Goal: Use online tool/utility: Utilize a website feature to perform a specific function

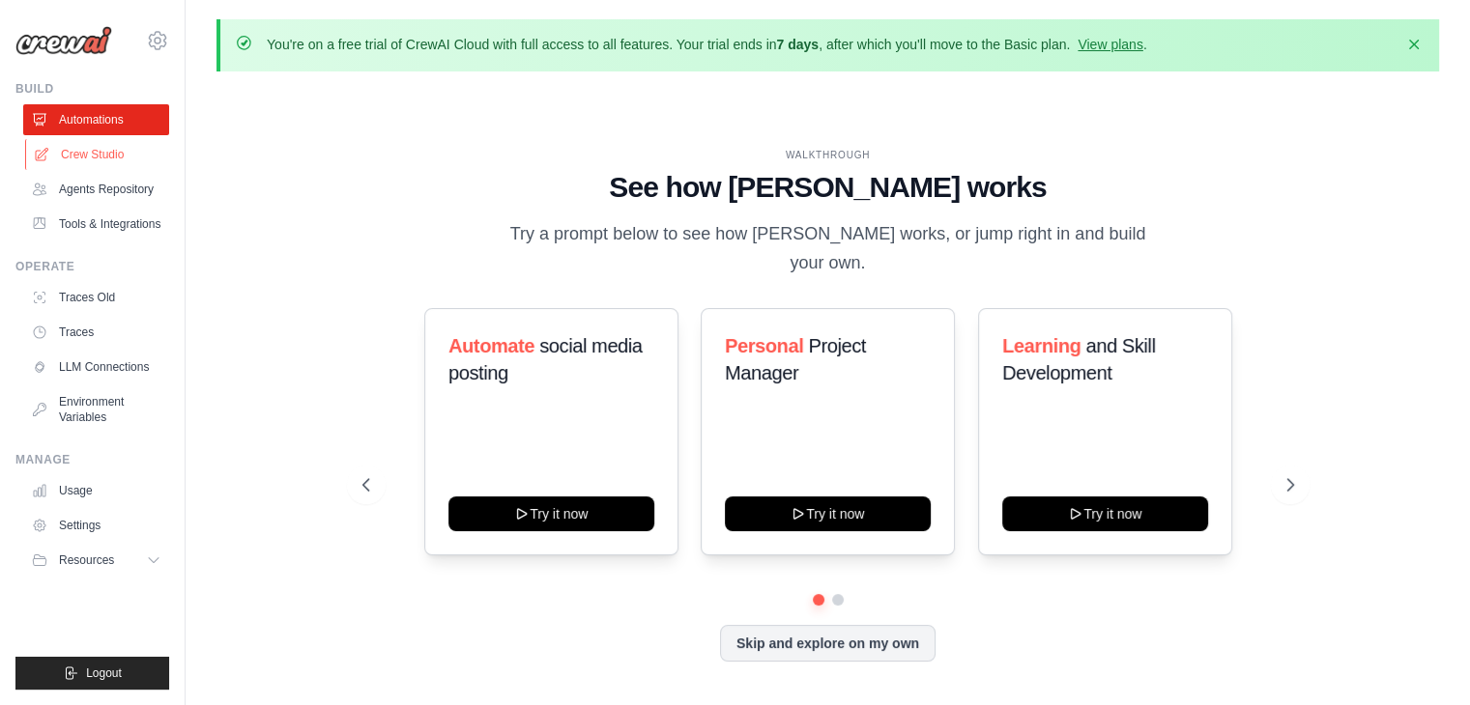
click at [135, 152] on link "Crew Studio" at bounding box center [98, 154] width 146 height 31
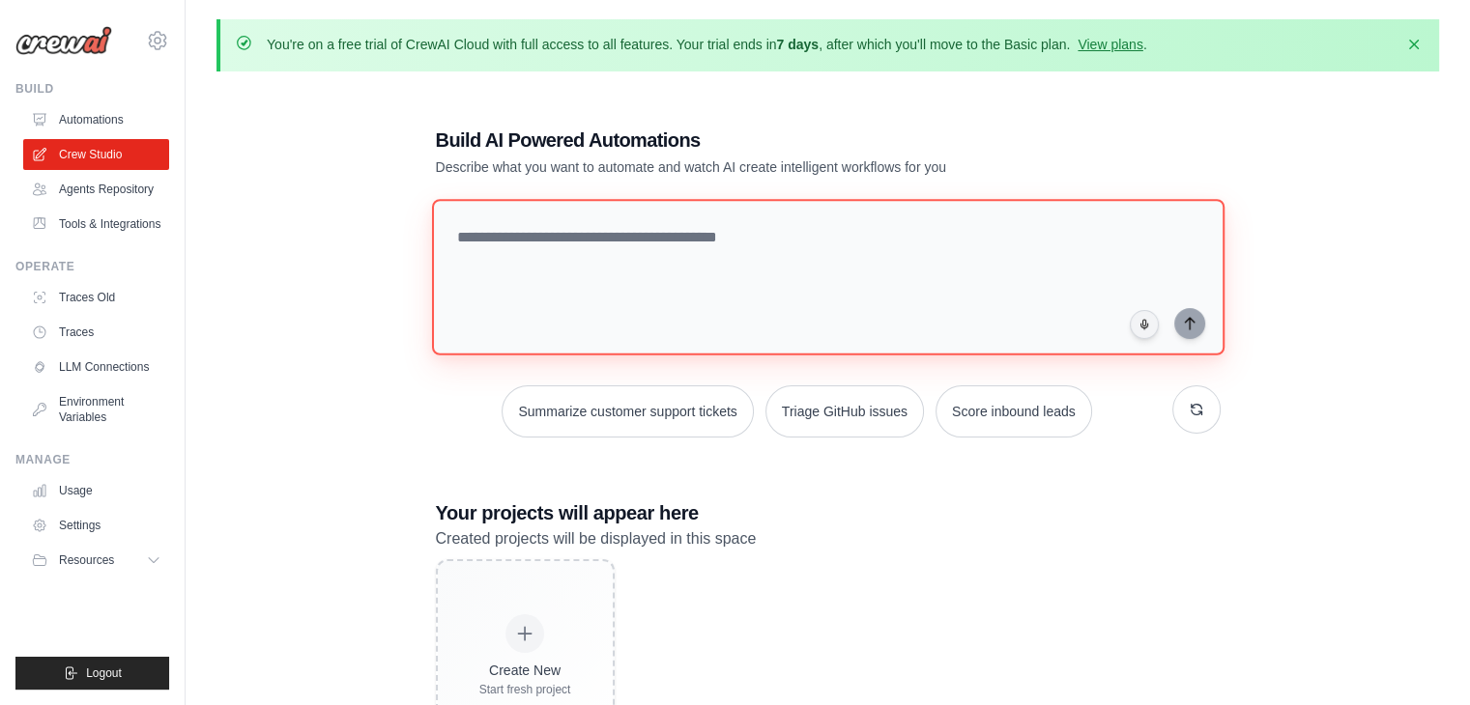
click at [638, 268] on textarea at bounding box center [827, 277] width 792 height 157
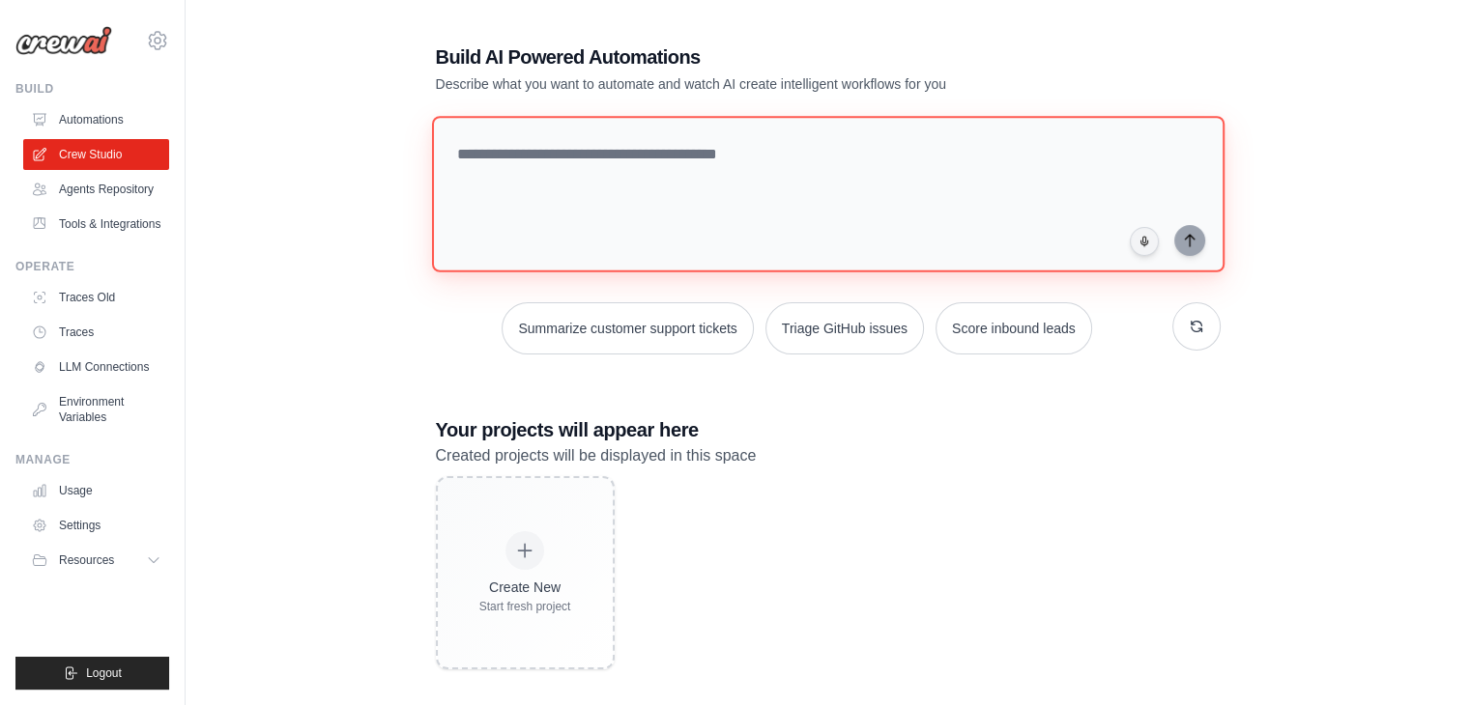
scroll to position [105, 0]
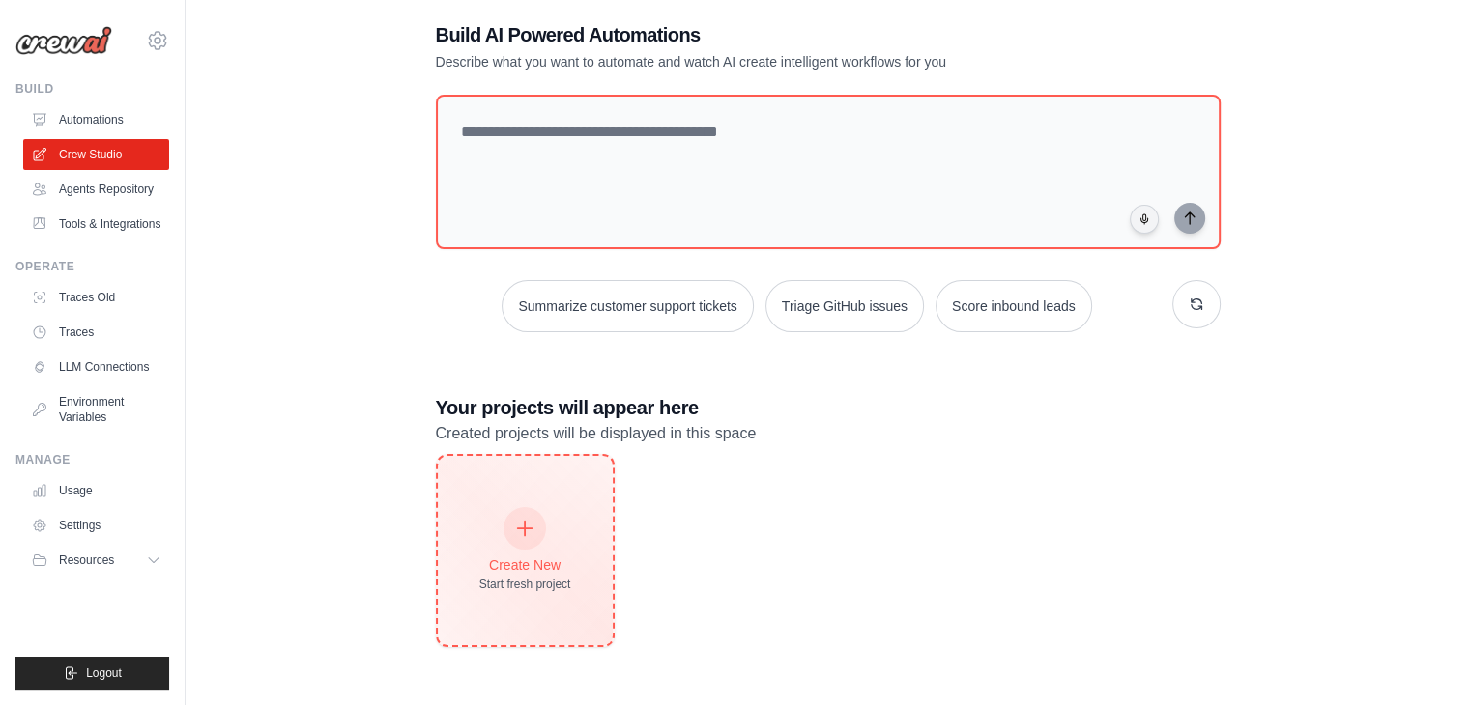
click at [537, 527] on div at bounding box center [524, 528] width 43 height 43
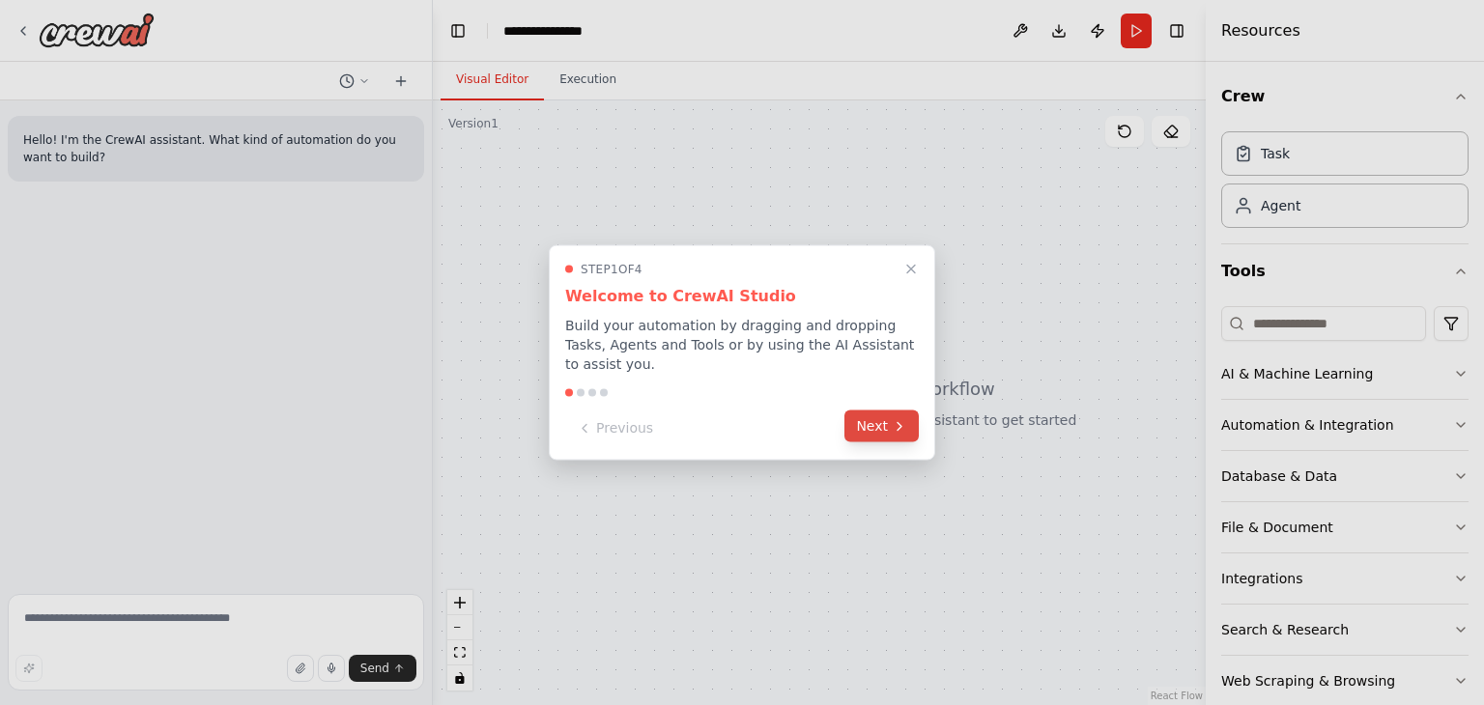
click at [870, 427] on button "Next" at bounding box center [882, 427] width 74 height 32
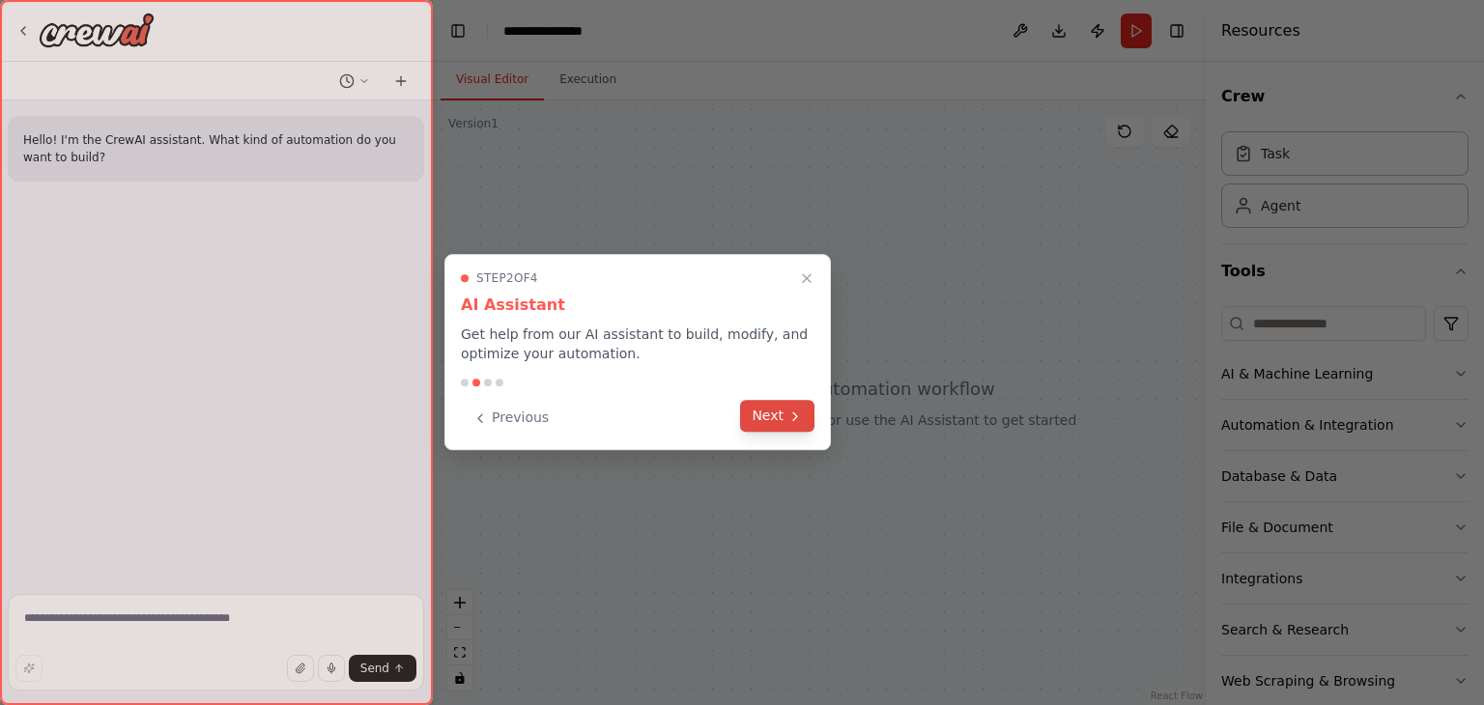
click at [792, 425] on button "Next" at bounding box center [777, 416] width 74 height 32
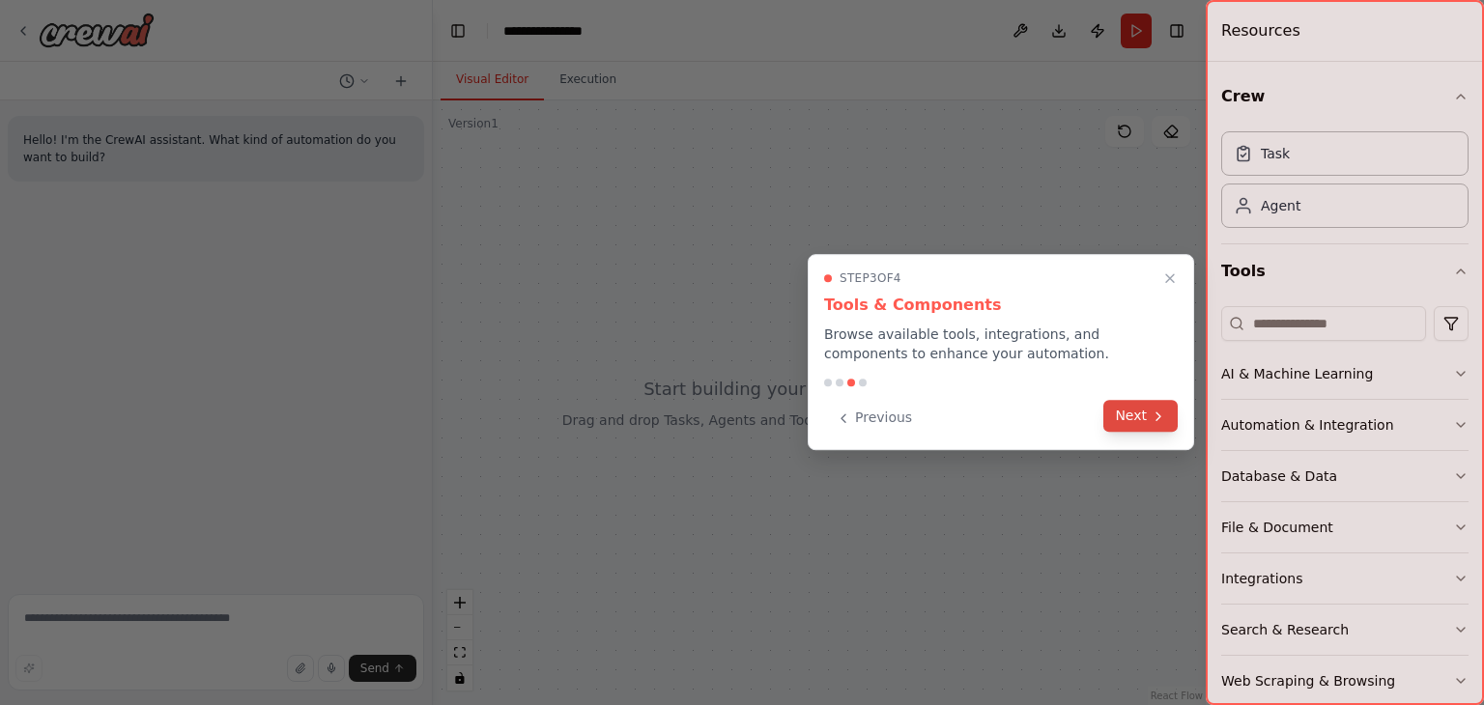
click at [1148, 427] on button "Next" at bounding box center [1140, 416] width 74 height 32
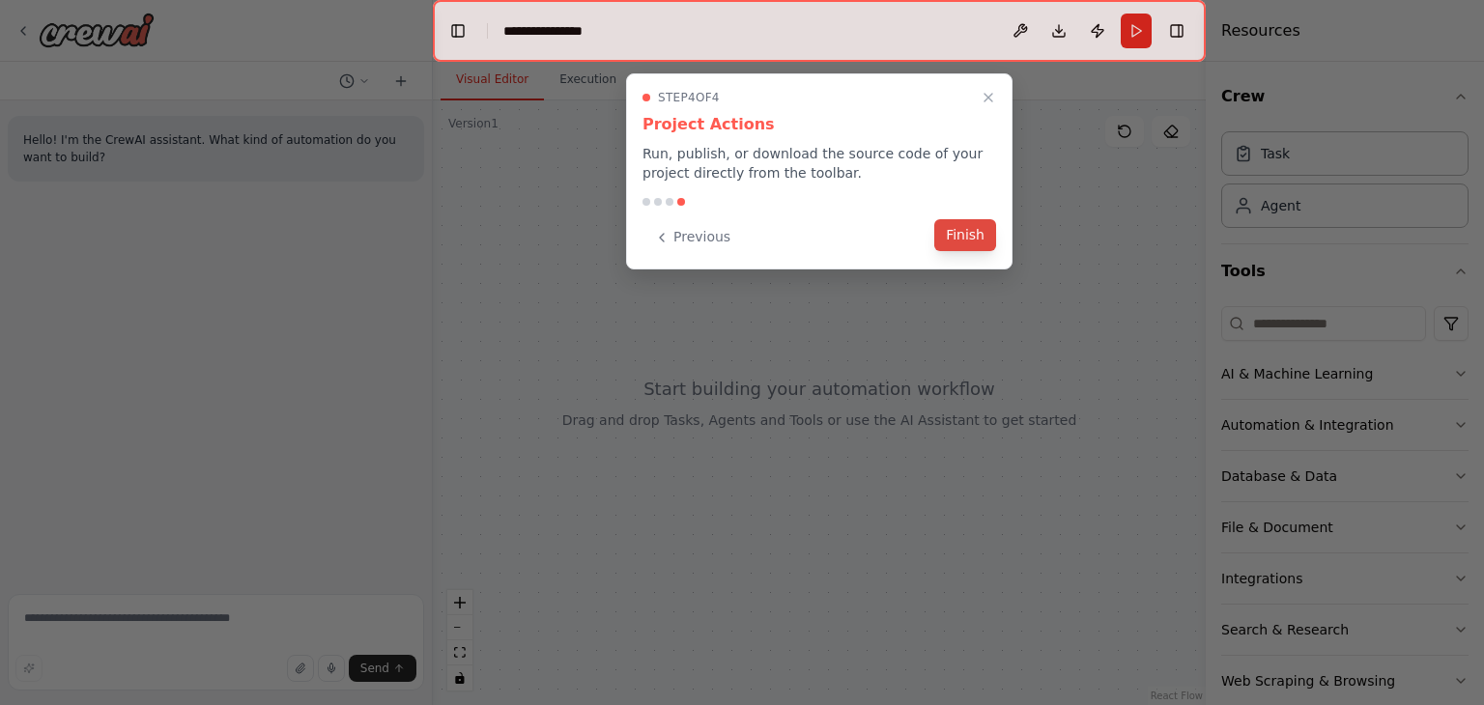
click at [954, 229] on button "Finish" at bounding box center [965, 235] width 62 height 32
